Goal: Check status

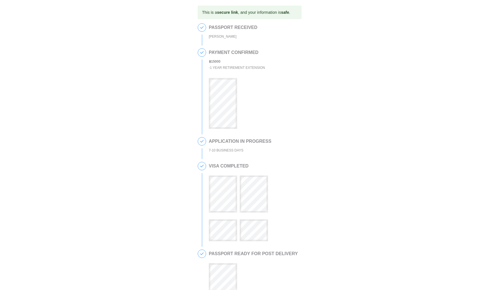
click at [238, 112] on div at bounding box center [237, 100] width 56 height 58
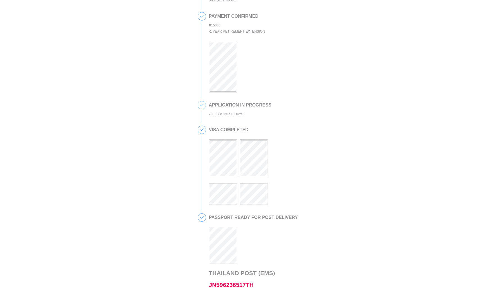
scroll to position [164, 0]
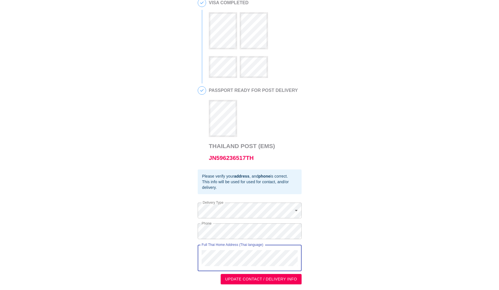
click at [157, 244] on div "This is a secure link , and your information is safe . 1 PASSPORT RECEIVED [PER…" at bounding box center [250, 63] width 488 height 442
click at [177, 233] on div "This is a secure link , and your information is safe . 1 PASSPORT RECEIVED [PER…" at bounding box center [250, 63] width 488 height 442
